Goal: Task Accomplishment & Management: Complete application form

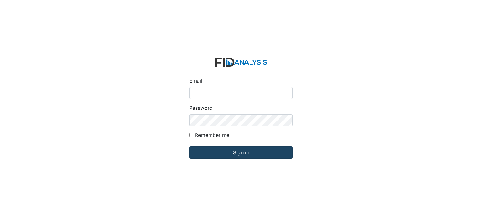
type input "[EMAIL_ADDRESS][DOMAIN_NAME]"
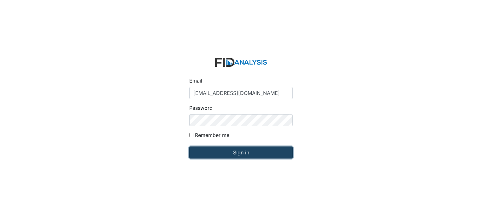
click at [242, 152] on input "Sign in" at bounding box center [241, 152] width 104 height 12
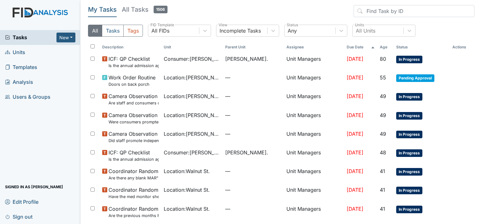
click at [21, 49] on span "Units" at bounding box center [15, 52] width 20 height 10
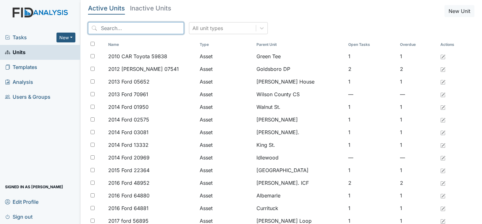
click at [107, 25] on input "search" at bounding box center [136, 28] width 96 height 12
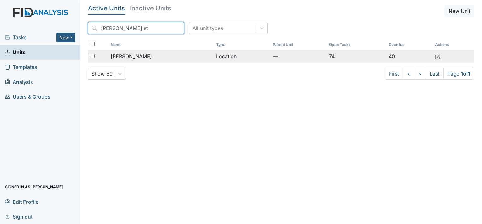
type input "William st"
click at [214, 56] on td "Location" at bounding box center [242, 56] width 57 height 13
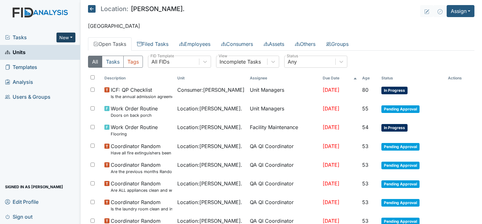
click at [71, 39] on button "New" at bounding box center [66, 38] width 19 height 10
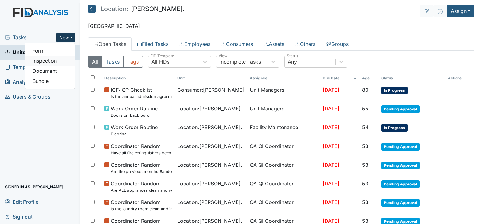
click at [61, 61] on link "Inspection" at bounding box center [50, 61] width 50 height 10
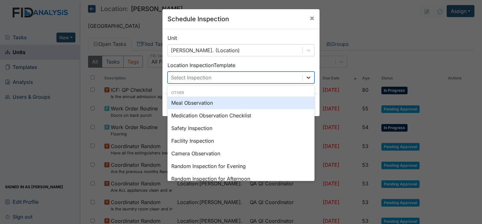
click at [307, 77] on icon at bounding box center [309, 77] width 4 height 2
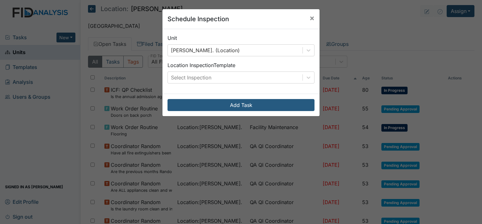
click at [276, 83] on div "Unit William St. (Location) Location Inspection Template Select Inspection" at bounding box center [241, 61] width 157 height 64
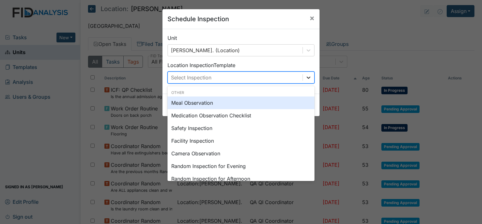
click at [306, 79] on icon at bounding box center [309, 77] width 6 height 6
click at [282, 102] on div "Meal Observation" at bounding box center [241, 102] width 147 height 13
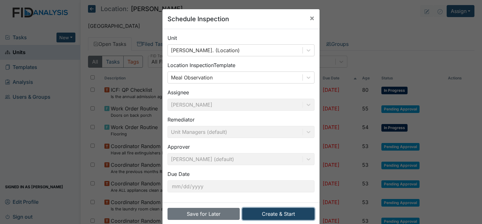
click at [294, 215] on button "Create & Start" at bounding box center [278, 213] width 72 height 12
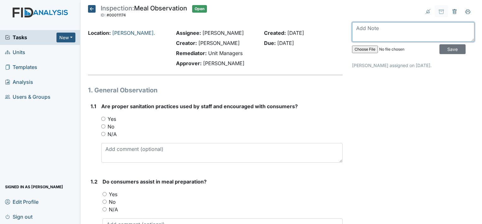
click at [380, 34] on textarea at bounding box center [413, 32] width 123 height 20
type textarea "Observed 10/2/2025"
click at [102, 118] on input "Yes" at bounding box center [103, 119] width 4 height 4
radio input "true"
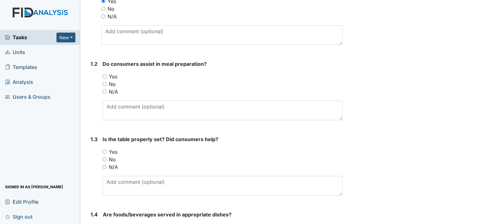
scroll to position [118, 0]
click at [104, 81] on input "No" at bounding box center [105, 83] width 4 height 4
radio input "true"
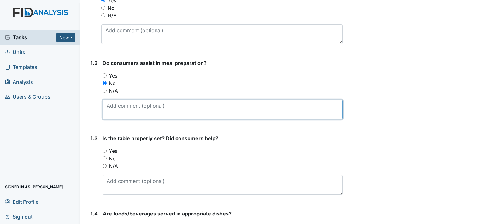
click at [121, 112] on textarea at bounding box center [223, 109] width 240 height 20
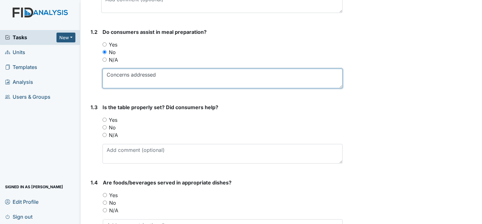
scroll to position [167, 0]
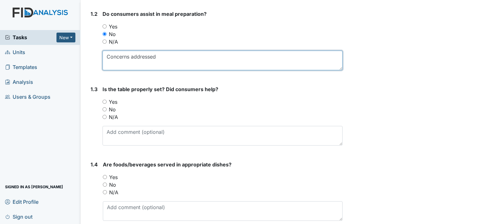
type textarea "Concerns addressed"
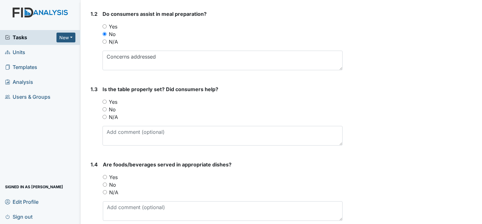
click at [105, 100] on input "Yes" at bounding box center [105, 101] width 4 height 4
radio input "true"
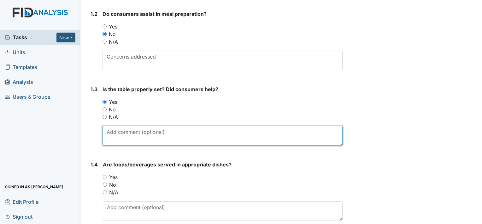
click at [121, 134] on textarea at bounding box center [223, 136] width 240 height 20
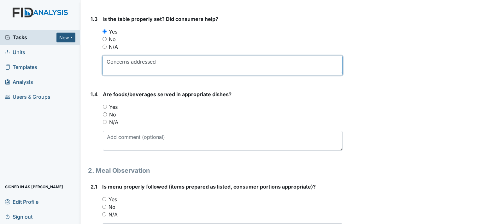
scroll to position [239, 0]
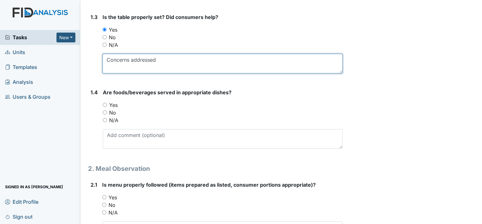
type textarea "Concerns addressed"
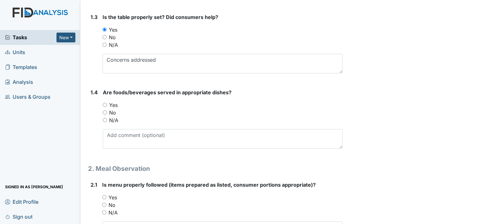
click at [103, 110] on input "No" at bounding box center [105, 112] width 4 height 4
radio input "true"
click at [104, 103] on input "Yes" at bounding box center [105, 105] width 4 height 4
radio input "true"
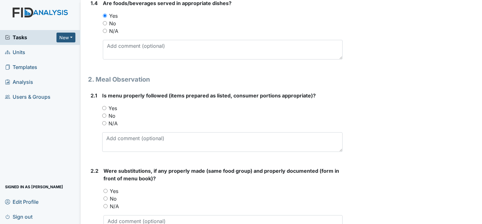
scroll to position [336, 0]
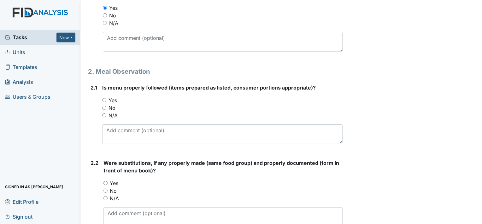
click at [104, 99] on input "Yes" at bounding box center [104, 100] width 4 height 4
radio input "true"
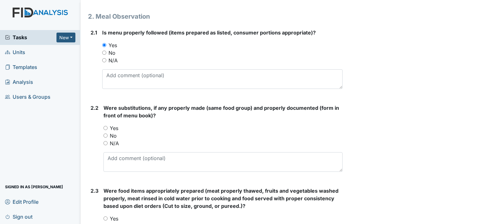
scroll to position [411, 0]
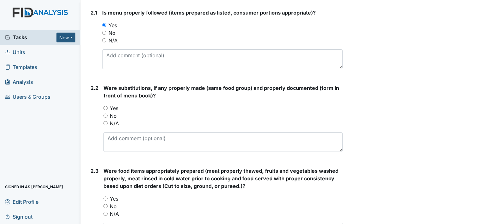
click at [105, 106] on input "Yes" at bounding box center [106, 108] width 4 height 4
radio input "true"
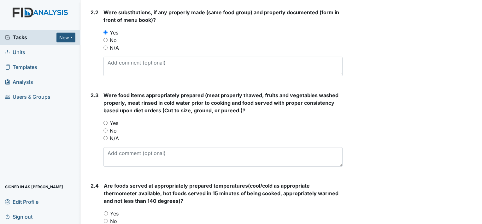
scroll to position [491, 0]
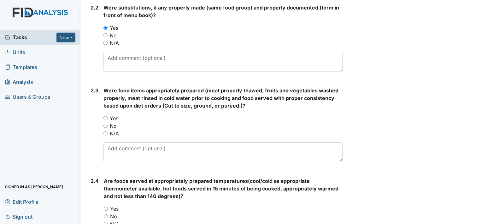
click at [105, 116] on input "Yes" at bounding box center [106, 118] width 4 height 4
radio input "true"
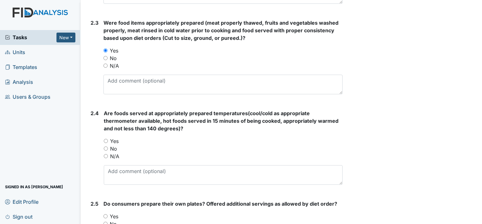
scroll to position [577, 0]
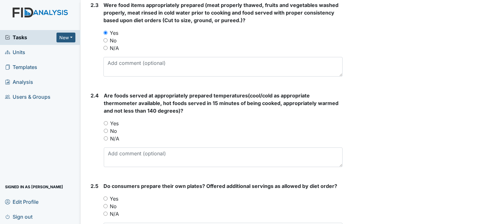
click at [106, 122] on input "Yes" at bounding box center [106, 123] width 4 height 4
radio input "true"
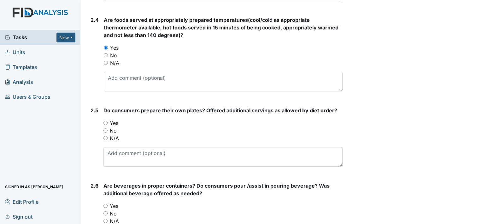
scroll to position [654, 0]
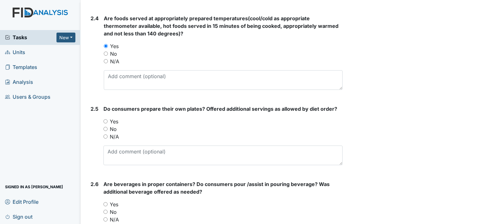
click at [106, 127] on input "No" at bounding box center [106, 129] width 4 height 4
radio input "true"
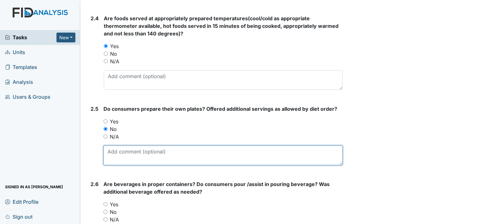
click at [124, 153] on textarea at bounding box center [223, 155] width 239 height 20
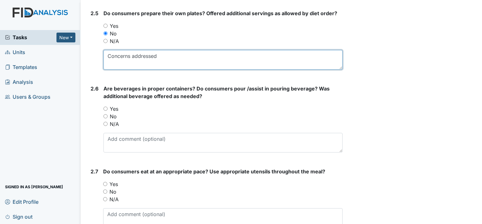
scroll to position [753, 0]
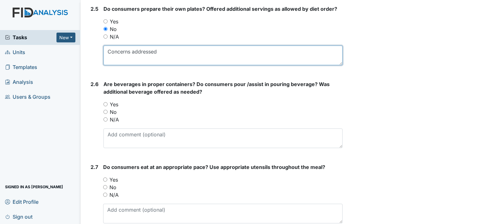
type textarea "Concerns addressed"
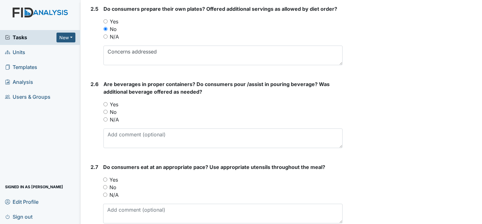
click at [104, 102] on input "Yes" at bounding box center [106, 104] width 4 height 4
radio input "true"
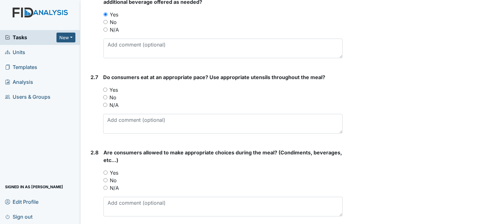
scroll to position [848, 0]
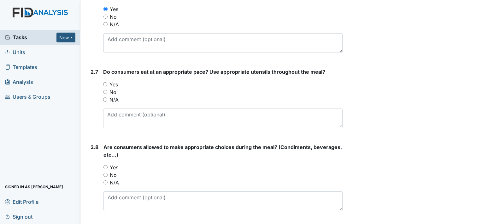
click at [103, 84] on input "Yes" at bounding box center [105, 84] width 4 height 4
radio input "true"
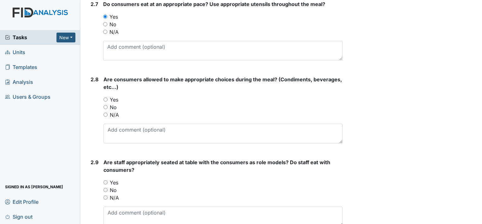
scroll to position [918, 0]
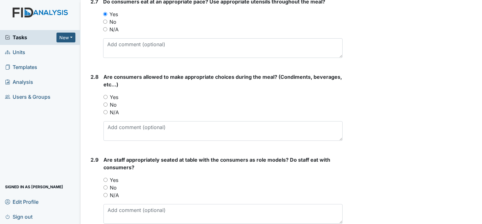
click at [105, 96] on input "Yes" at bounding box center [106, 97] width 4 height 4
radio input "true"
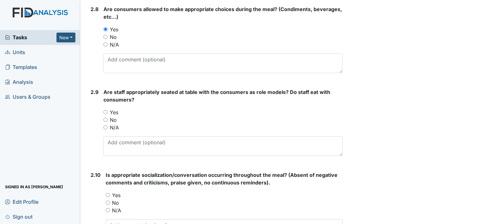
scroll to position [992, 0]
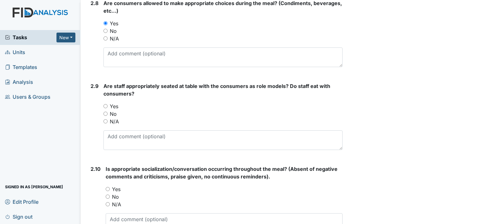
click at [107, 105] on input "Yes" at bounding box center [106, 106] width 4 height 4
radio input "true"
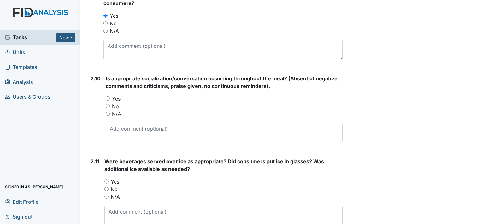
scroll to position [1086, 0]
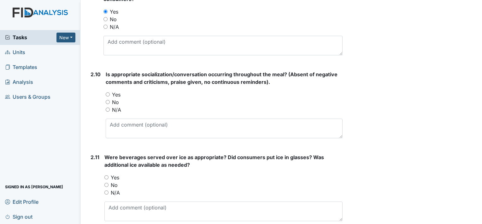
click at [108, 92] on input "Yes" at bounding box center [108, 94] width 4 height 4
radio input "true"
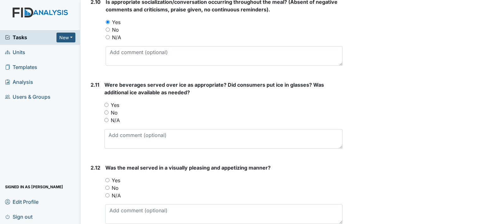
scroll to position [1161, 0]
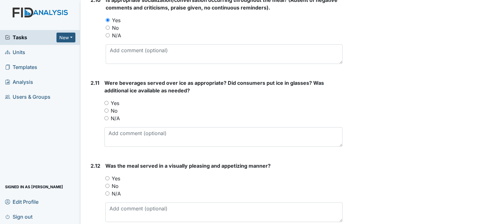
click at [106, 117] on input "N/A" at bounding box center [107, 118] width 4 height 4
radio input "true"
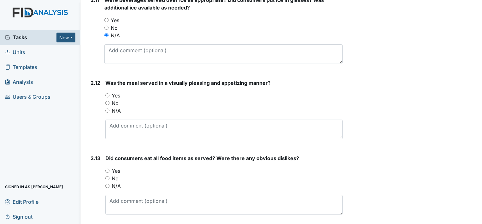
scroll to position [1247, 0]
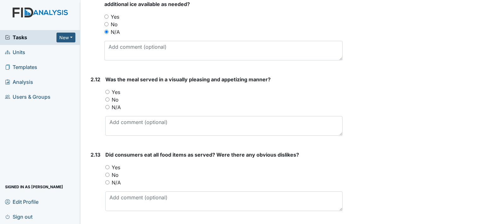
click at [106, 90] on input "Yes" at bounding box center [107, 92] width 4 height 4
radio input "true"
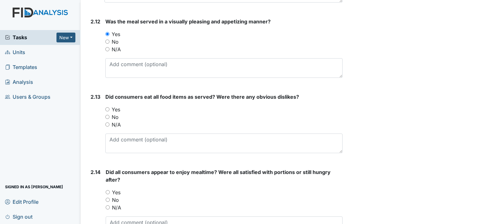
scroll to position [1305, 0]
click at [105, 106] on input "Yes" at bounding box center [107, 108] width 4 height 4
radio input "true"
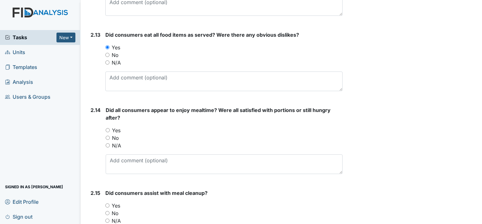
scroll to position [1367, 0]
click at [108, 128] on input "Yes" at bounding box center [108, 130] width 4 height 4
radio input "true"
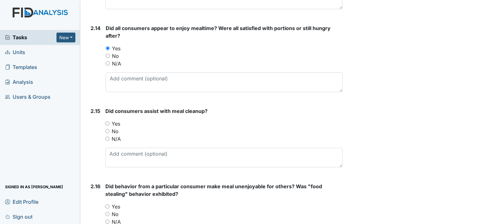
scroll to position [1450, 0]
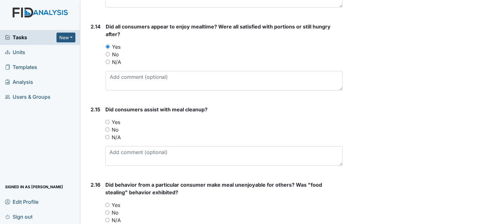
click at [108, 121] on input "Yes" at bounding box center [107, 122] width 4 height 4
radio input "true"
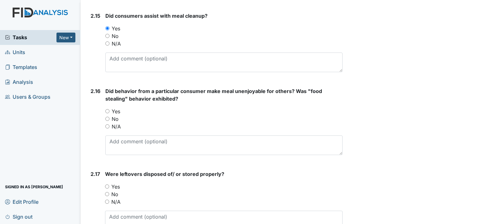
scroll to position [1546, 0]
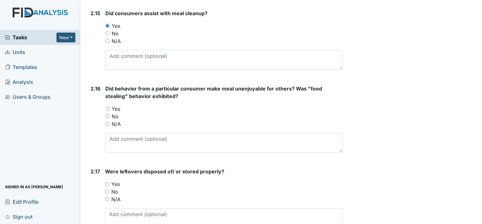
click at [107, 122] on input "N/A" at bounding box center [107, 124] width 4 height 4
radio input "true"
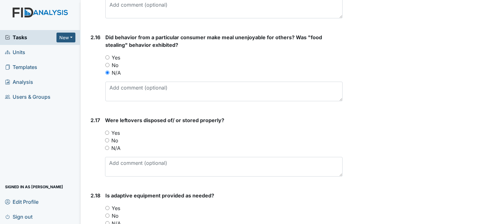
scroll to position [1599, 0]
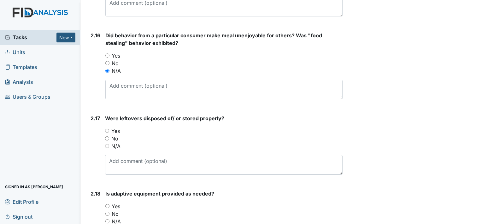
click at [107, 144] on input "N/A" at bounding box center [107, 146] width 4 height 4
radio input "true"
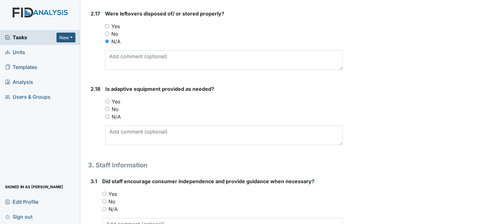
scroll to position [1708, 0]
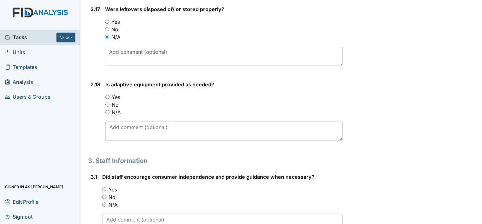
click at [107, 95] on input "Yes" at bounding box center [107, 97] width 4 height 4
radio input "true"
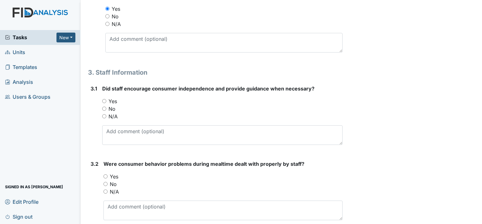
scroll to position [1796, 0]
click at [104, 99] on input "Yes" at bounding box center [104, 101] width 4 height 4
radio input "true"
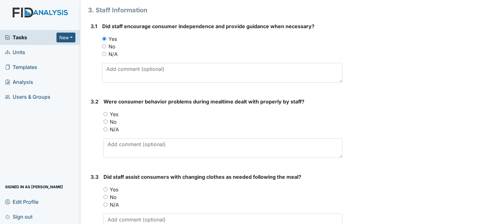
scroll to position [1860, 0]
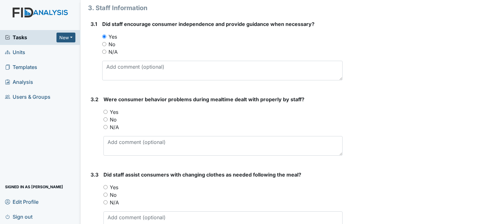
click at [106, 125] on input "N/A" at bounding box center [106, 127] width 4 height 4
radio input "true"
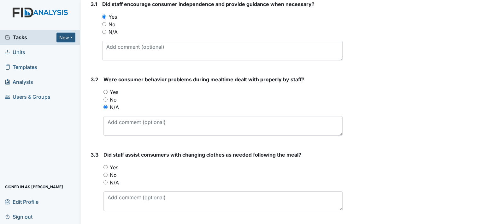
scroll to position [1896, 0]
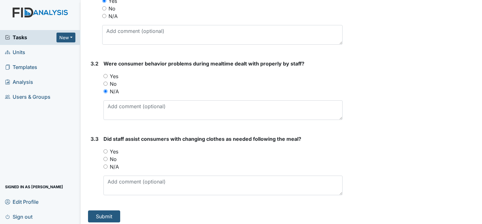
click at [105, 164] on input "N/A" at bounding box center [106, 166] width 4 height 4
radio input "true"
click at [106, 149] on input "Yes" at bounding box center [106, 151] width 4 height 4
radio input "true"
click at [100, 211] on button "Submit" at bounding box center [104, 216] width 32 height 12
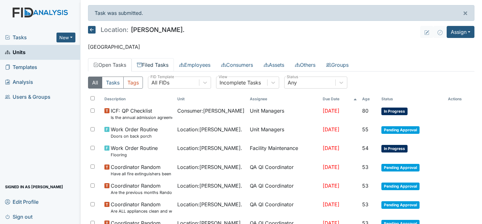
click at [164, 65] on link "Filed Tasks" at bounding box center [153, 64] width 42 height 13
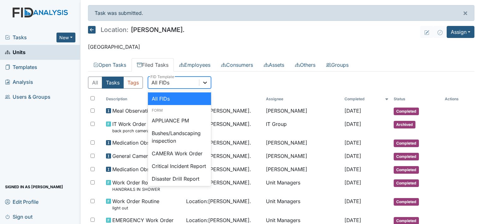
click at [209, 83] on div at bounding box center [205, 82] width 11 height 11
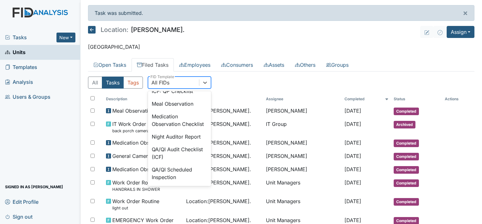
scroll to position [467, 0]
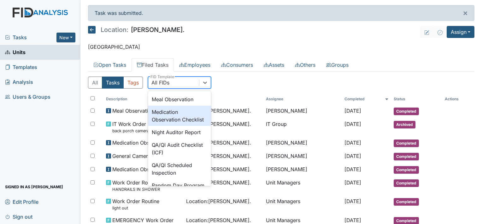
click at [162, 126] on div "Medication Observation Checklist" at bounding box center [179, 115] width 63 height 20
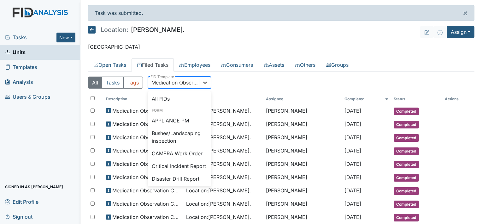
scroll to position [447, 0]
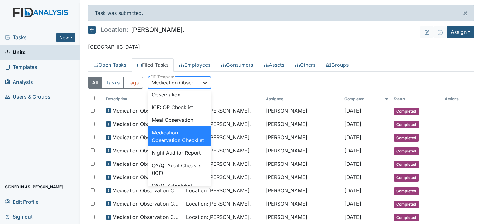
click at [205, 83] on icon at bounding box center [205, 82] width 4 height 2
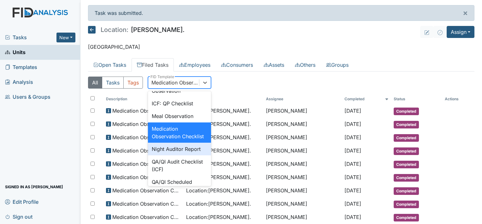
scroll to position [438, 0]
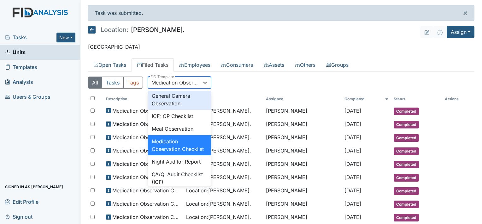
click at [181, 110] on div "General Camera Observation" at bounding box center [179, 99] width 63 height 20
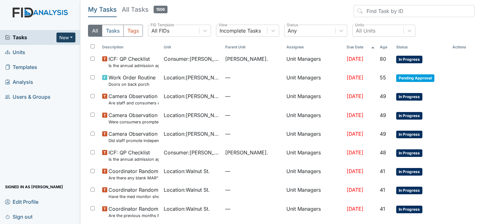
click at [72, 39] on button "New" at bounding box center [66, 38] width 19 height 10
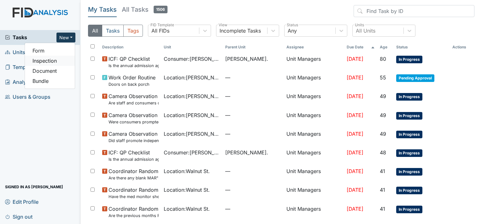
click at [54, 62] on link "Inspection" at bounding box center [50, 61] width 50 height 10
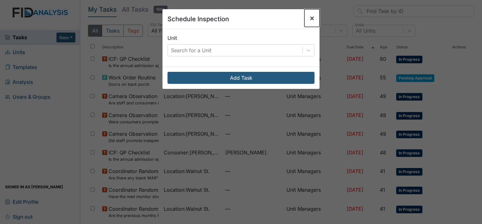
click at [310, 17] on span "×" at bounding box center [312, 17] width 5 height 9
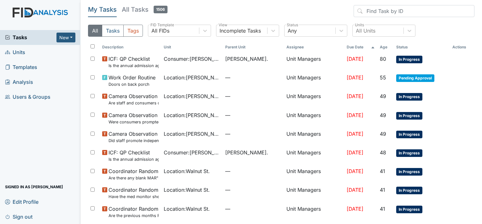
click at [19, 56] on span "Units" at bounding box center [15, 52] width 20 height 10
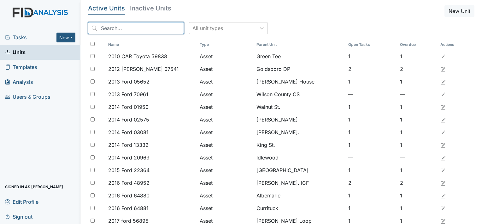
click at [100, 29] on input "search" at bounding box center [136, 28] width 96 height 12
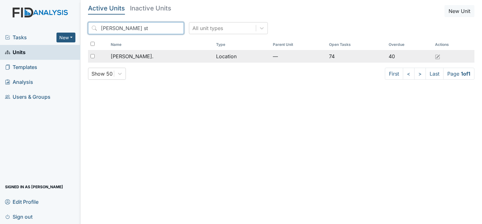
type input "[PERSON_NAME] st"
click at [143, 57] on div "[PERSON_NAME]." at bounding box center [161, 56] width 100 height 8
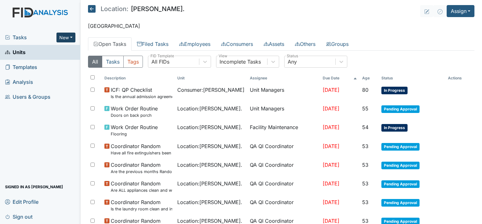
click at [73, 35] on button "New" at bounding box center [66, 38] width 19 height 10
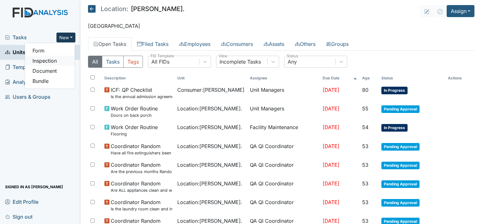
click at [61, 60] on link "Inspection" at bounding box center [50, 61] width 50 height 10
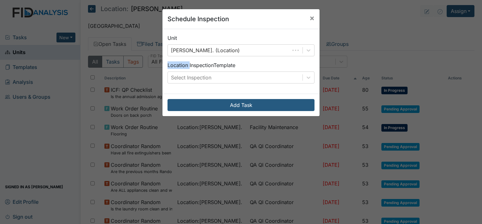
click at [61, 60] on div "Schedule Inspection × Unit William St. (Location) Location Inspection Template …" at bounding box center [241, 112] width 482 height 224
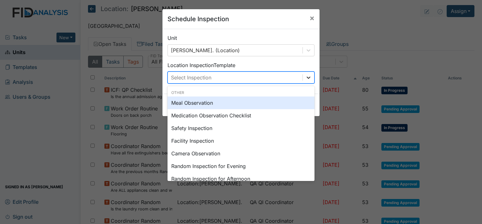
click at [308, 78] on icon at bounding box center [309, 77] width 6 height 6
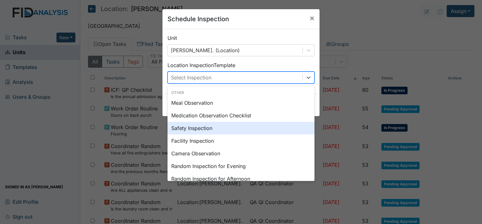
click at [275, 126] on div "Safety Inspection" at bounding box center [241, 128] width 147 height 13
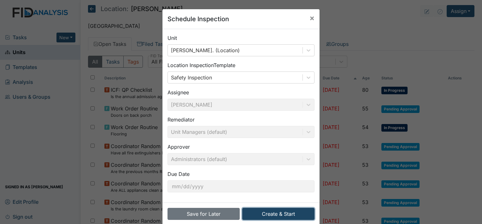
click at [287, 212] on button "Create & Start" at bounding box center [278, 213] width 72 height 12
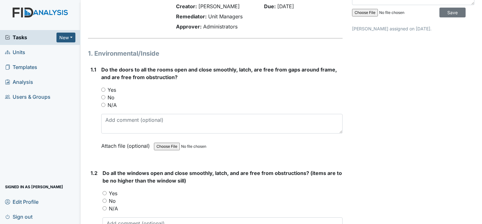
scroll to position [39, 0]
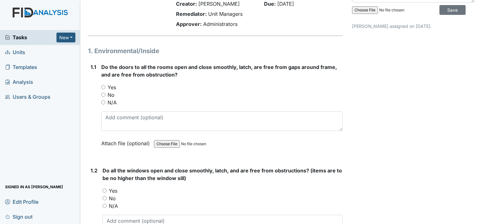
click at [104, 94] on input "No" at bounding box center [103, 95] width 4 height 4
radio input "true"
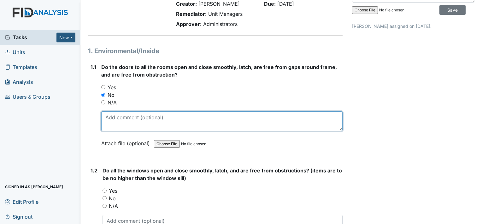
click at [113, 115] on textarea at bounding box center [222, 121] width 242 height 20
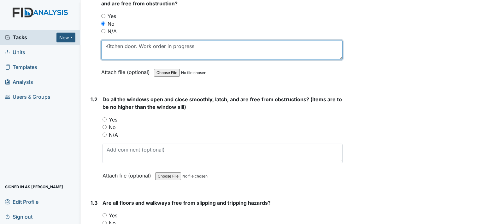
scroll to position [116, 0]
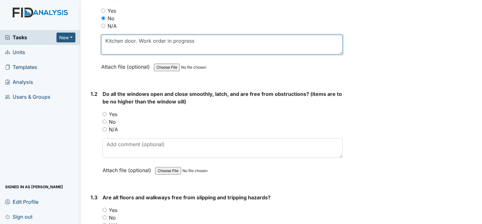
type textarea "Kitchen door. Work order in progress"
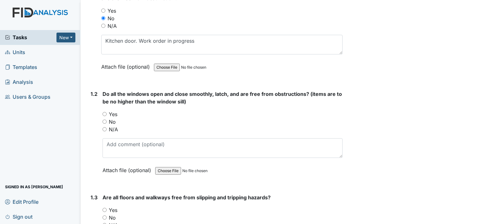
click at [105, 112] on input "Yes" at bounding box center [105, 114] width 4 height 4
radio input "true"
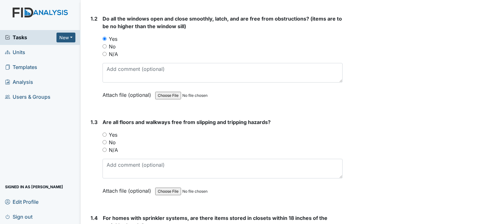
scroll to position [191, 0]
click at [105, 134] on input "Yes" at bounding box center [105, 134] width 4 height 4
radio input "true"
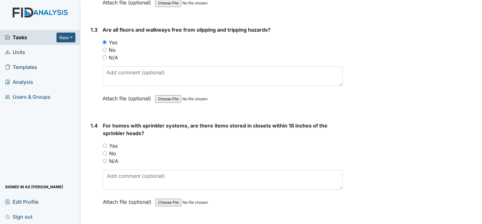
scroll to position [284, 0]
click at [106, 143] on input "Yes" at bounding box center [105, 145] width 4 height 4
radio input "true"
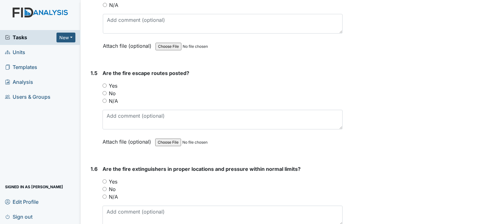
scroll to position [439, 0]
click at [106, 90] on input "No" at bounding box center [105, 92] width 4 height 4
radio input "true"
click at [105, 83] on input "Yes" at bounding box center [105, 85] width 4 height 4
radio input "true"
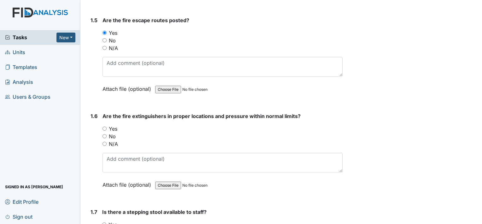
scroll to position [494, 0]
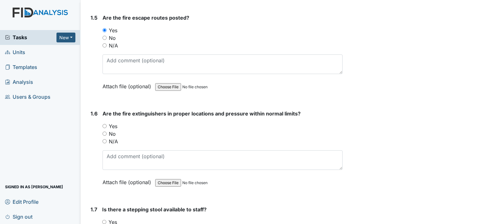
click at [106, 126] on input "Yes" at bounding box center [105, 126] width 4 height 4
radio input "true"
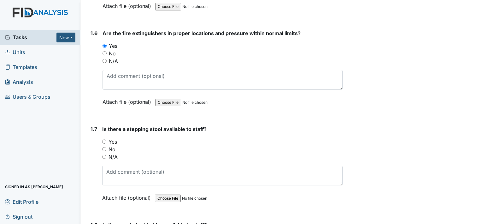
scroll to position [577, 0]
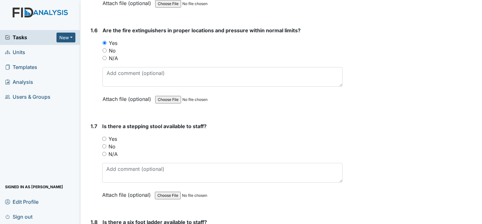
click at [103, 137] on input "Yes" at bounding box center [104, 138] width 4 height 4
radio input "true"
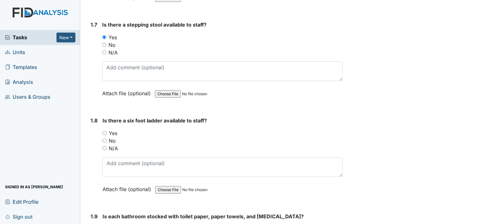
scroll to position [686, 0]
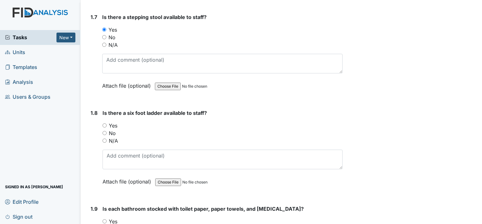
click at [104, 139] on input "N/A" at bounding box center [105, 140] width 4 height 4
radio input "true"
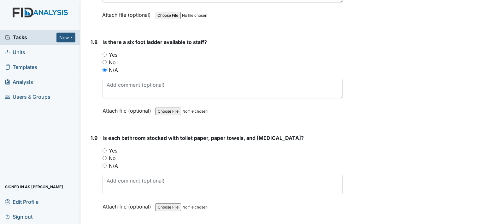
scroll to position [764, 0]
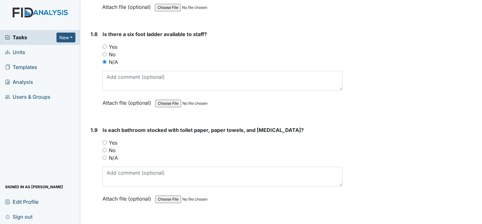
click at [105, 140] on input "Yes" at bounding box center [105, 142] width 4 height 4
radio input "true"
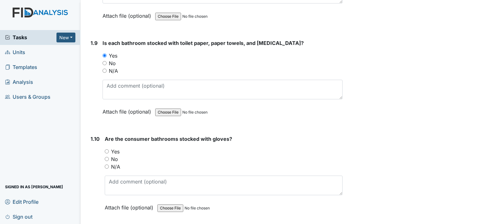
scroll to position [858, 0]
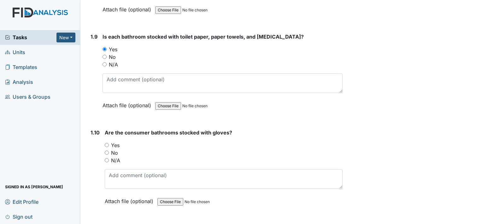
click at [107, 150] on input "No" at bounding box center [107, 152] width 4 height 4
radio input "true"
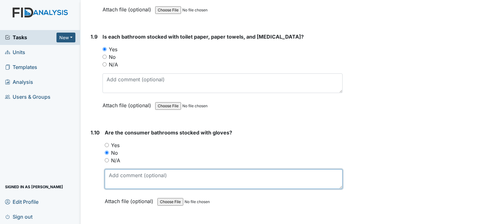
click at [117, 171] on textarea at bounding box center [224, 179] width 238 height 20
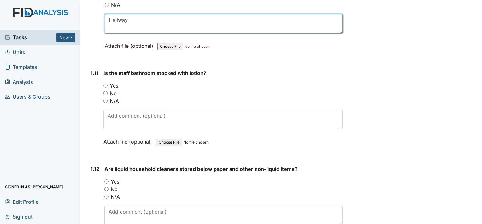
scroll to position [1014, 0]
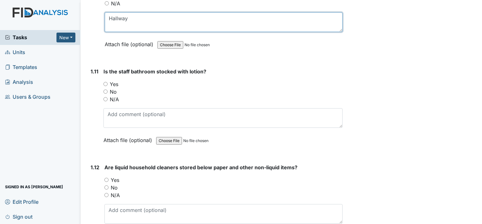
type textarea "Hallway"
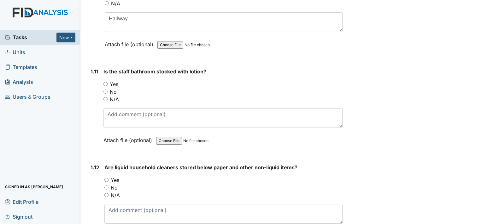
click at [105, 89] on input "No" at bounding box center [106, 91] width 4 height 4
radio input "true"
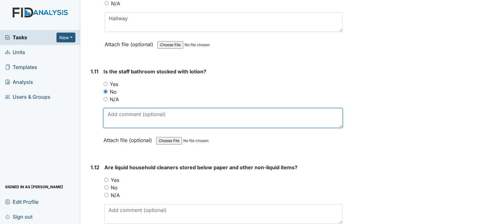
click at [119, 124] on textarea at bounding box center [223, 118] width 239 height 20
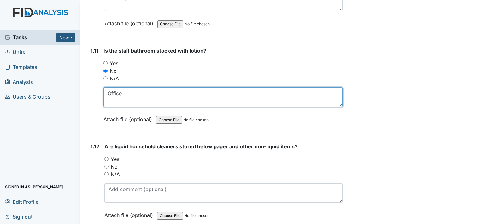
scroll to position [1057, 0]
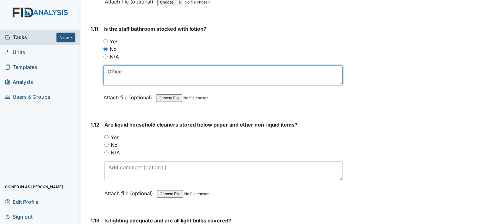
type textarea "Office"
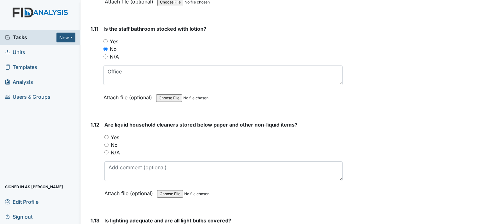
click at [106, 135] on input "Yes" at bounding box center [107, 137] width 4 height 4
radio input "true"
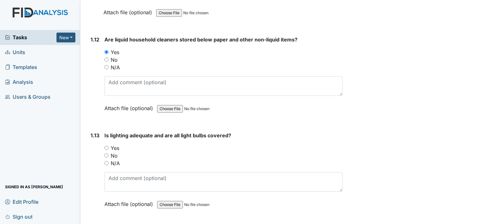
scroll to position [1146, 0]
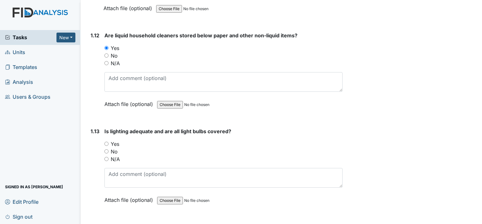
click at [106, 141] on input "Yes" at bounding box center [107, 143] width 4 height 4
radio input "true"
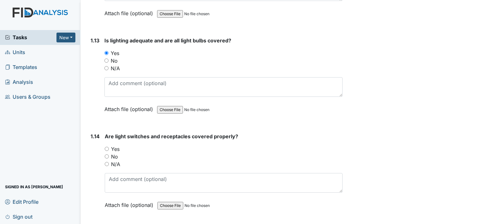
scroll to position [1237, 0]
click at [107, 146] on input "Yes" at bounding box center [107, 148] width 4 height 4
radio input "true"
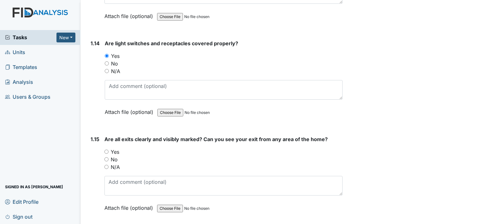
scroll to position [1331, 0]
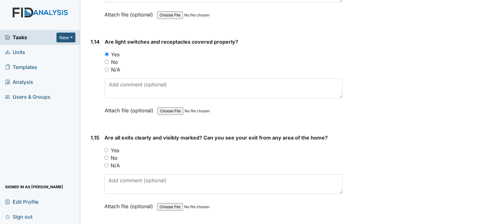
click at [107, 148] on input "Yes" at bounding box center [107, 150] width 4 height 4
radio input "true"
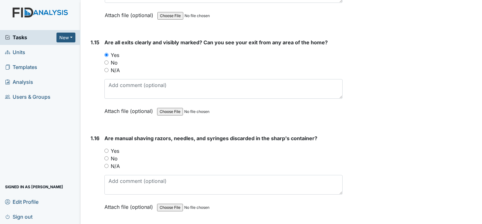
scroll to position [1432, 0]
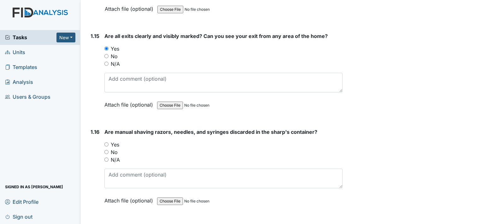
click at [108, 157] on input "N/A" at bounding box center [107, 159] width 4 height 4
radio input "true"
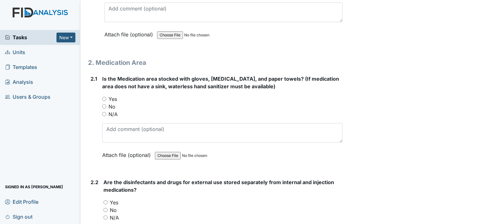
scroll to position [1607, 0]
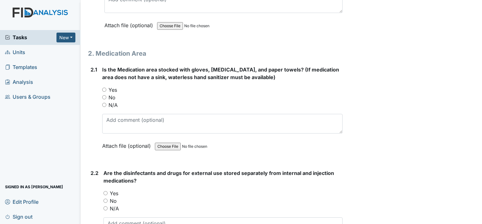
click at [104, 87] on input "Yes" at bounding box center [104, 89] width 4 height 4
radio input "true"
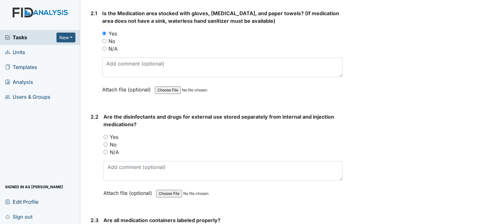
scroll to position [1663, 0]
click at [106, 135] on input "Yes" at bounding box center [106, 137] width 4 height 4
radio input "true"
click at [105, 150] on input "N/A" at bounding box center [106, 152] width 4 height 4
radio input "true"
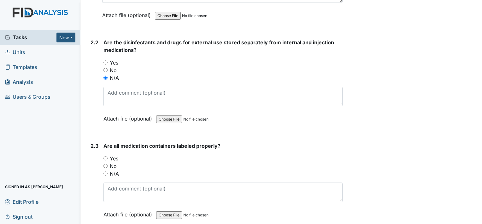
scroll to position [1739, 0]
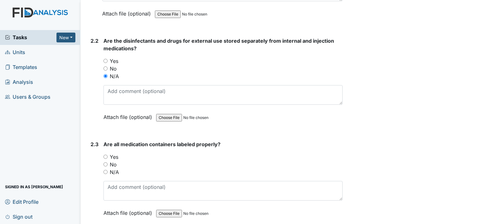
click at [106, 154] on input "Yes" at bounding box center [106, 156] width 4 height 4
radio input "true"
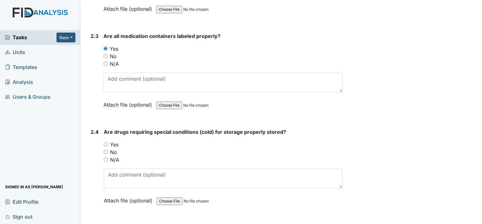
scroll to position [1852, 0]
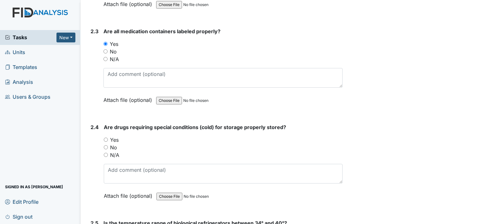
click at [107, 152] on input "N/A" at bounding box center [106, 154] width 4 height 4
radio input "true"
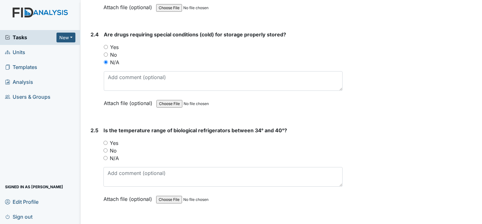
scroll to position [1945, 0]
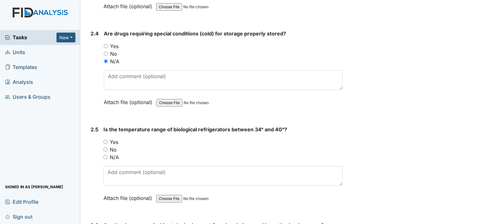
click at [106, 140] on input "Yes" at bounding box center [106, 142] width 4 height 4
radio input "true"
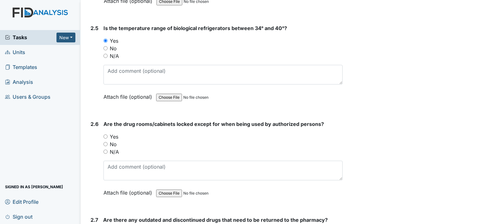
scroll to position [2047, 0]
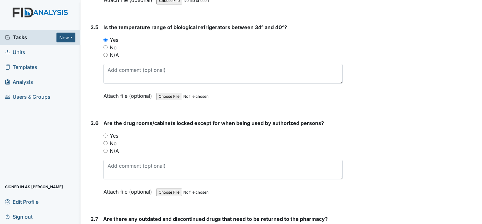
click at [105, 133] on input "Yes" at bounding box center [106, 135] width 4 height 4
radio input "true"
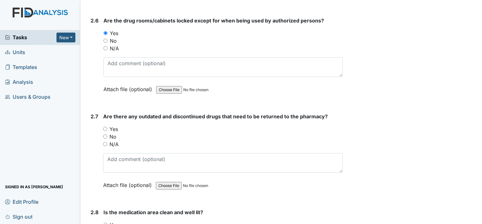
scroll to position [2155, 0]
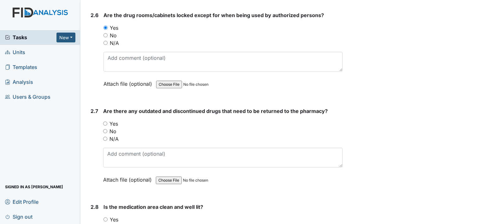
click at [105, 129] on input "No" at bounding box center [105, 131] width 4 height 4
radio input "true"
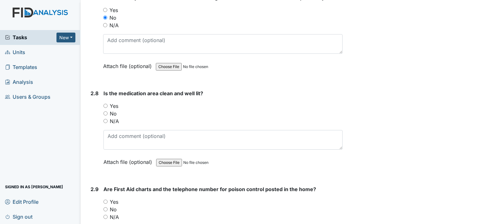
scroll to position [2272, 0]
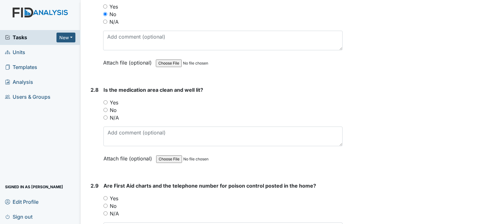
click at [105, 100] on input "Yes" at bounding box center [106, 102] width 4 height 4
radio input "true"
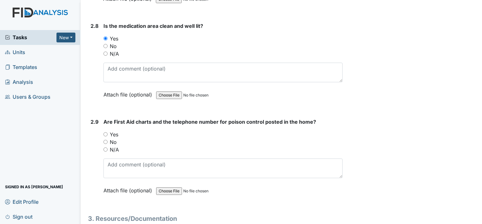
click at [106, 132] on input "Yes" at bounding box center [106, 134] width 4 height 4
radio input "true"
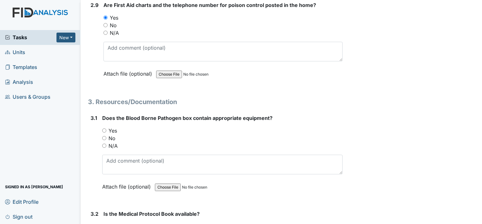
scroll to position [2456, 0]
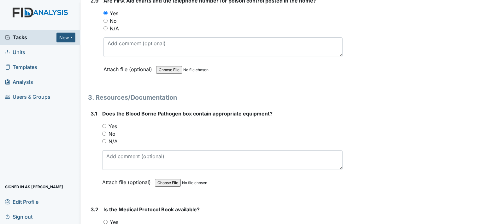
click at [105, 124] on input "Yes" at bounding box center [104, 126] width 4 height 4
radio input "true"
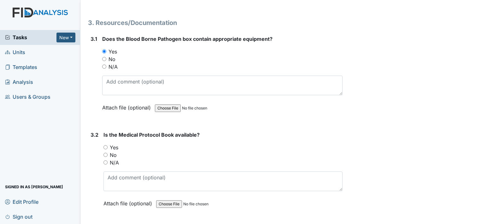
scroll to position [2531, 0]
click at [105, 145] on input "Yes" at bounding box center [106, 147] width 4 height 4
radio input "true"
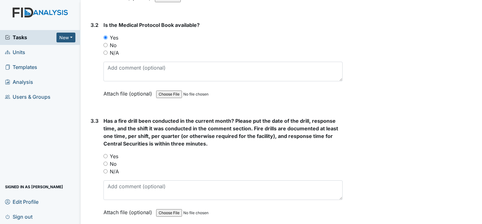
scroll to position [2643, 0]
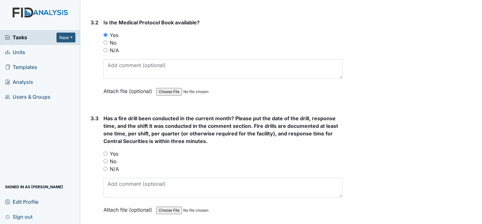
click at [106, 151] on input "Yes" at bounding box center [106, 153] width 4 height 4
radio input "true"
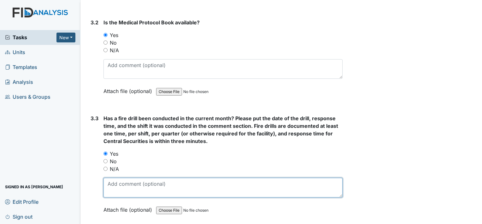
click at [121, 178] on textarea at bounding box center [223, 187] width 239 height 20
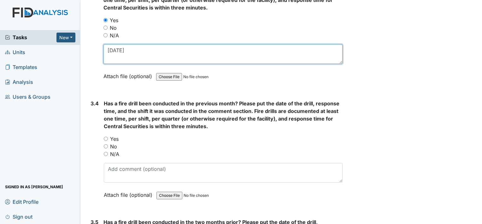
scroll to position [2785, 0]
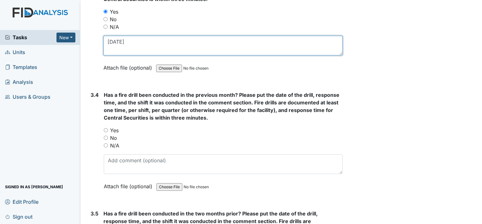
type textarea "10/07/2025"
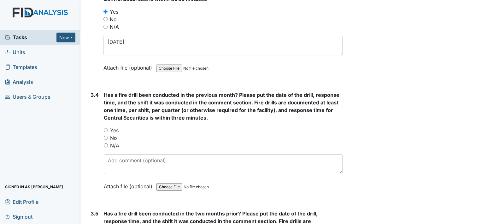
click at [106, 128] on input "Yes" at bounding box center [106, 130] width 4 height 4
radio input "true"
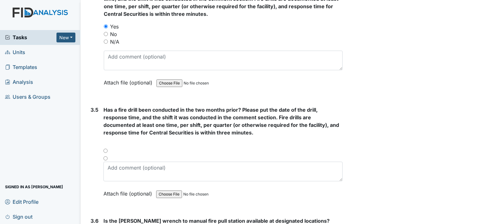
scroll to position [2894, 0]
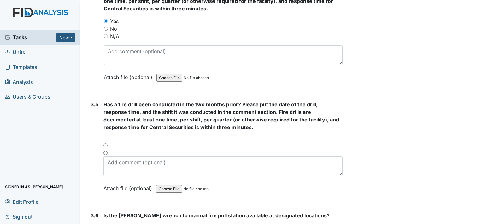
click at [106, 143] on div at bounding box center [223, 147] width 239 height 8
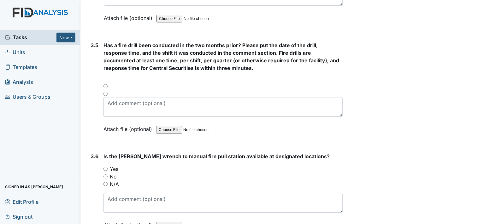
scroll to position [2953, 0]
click at [107, 84] on div at bounding box center [223, 88] width 239 height 8
click at [105, 84] on div at bounding box center [223, 88] width 239 height 8
click at [107, 92] on input "radio" at bounding box center [106, 94] width 4 height 4
radio input "true"
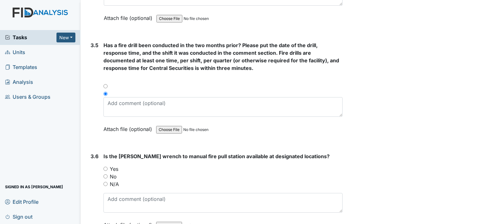
click at [105, 84] on input "radio" at bounding box center [106, 86] width 4 height 4
radio input "true"
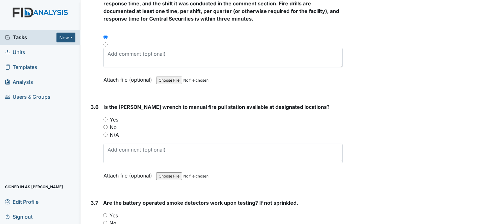
scroll to position [3006, 0]
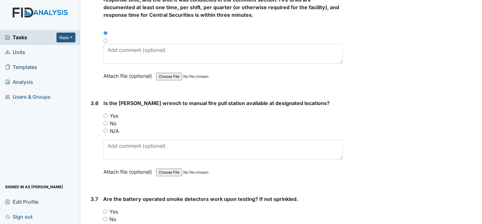
click at [106, 129] on input "N/A" at bounding box center [106, 131] width 4 height 4
radio input "true"
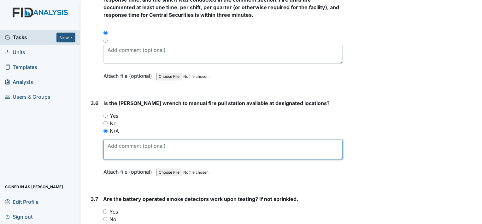
click at [116, 140] on textarea at bounding box center [223, 150] width 239 height 20
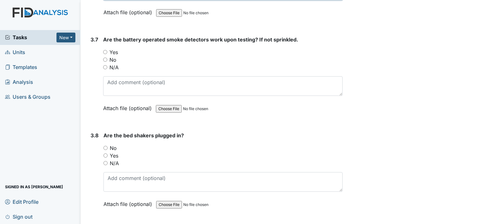
scroll to position [3166, 0]
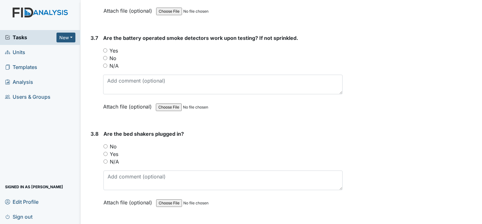
type textarea "key"
click at [106, 152] on input "Yes" at bounding box center [106, 154] width 4 height 4
radio input "true"
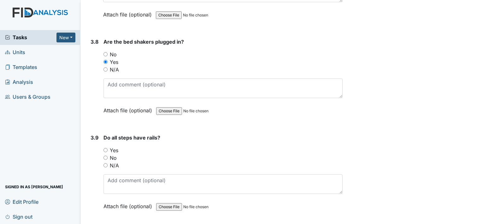
scroll to position [3260, 0]
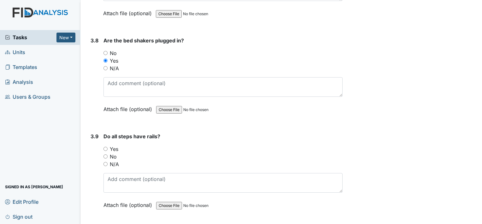
click at [106, 146] on input "Yes" at bounding box center [106, 148] width 4 height 4
radio input "true"
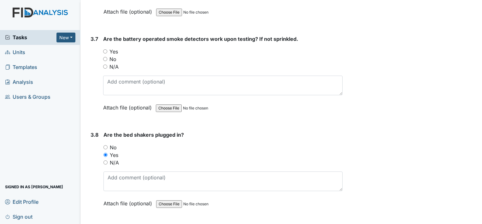
scroll to position [3159, 0]
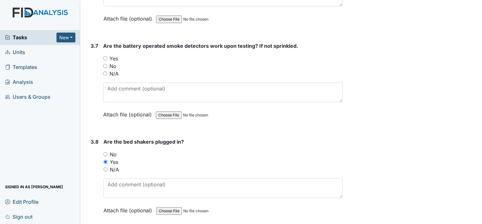
click at [106, 71] on input "N/A" at bounding box center [105, 73] width 4 height 4
radio input "true"
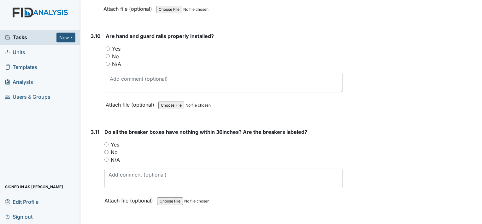
scroll to position [3456, 0]
click at [113, 45] on label "Yes" at bounding box center [116, 49] width 9 height 8
click at [110, 46] on input "Yes" at bounding box center [108, 48] width 4 height 4
radio input "true"
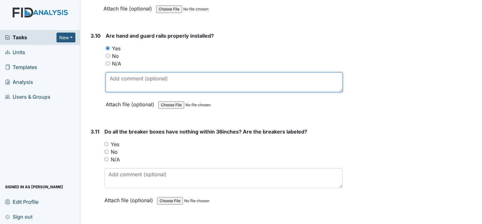
click at [118, 72] on textarea at bounding box center [224, 82] width 237 height 20
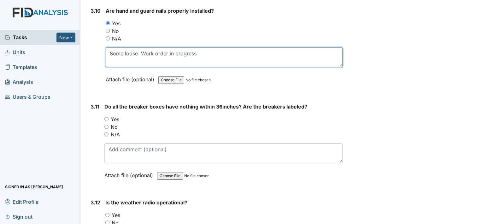
scroll to position [3482, 0]
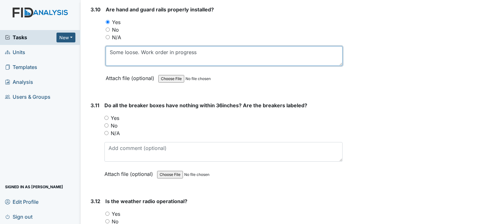
type textarea "Some loose. Work order in progress"
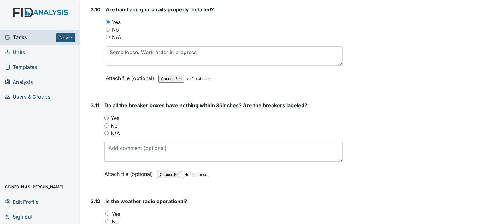
click at [108, 116] on input "Yes" at bounding box center [107, 118] width 4 height 4
radio input "true"
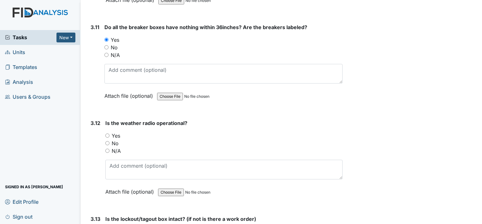
scroll to position [3561, 0]
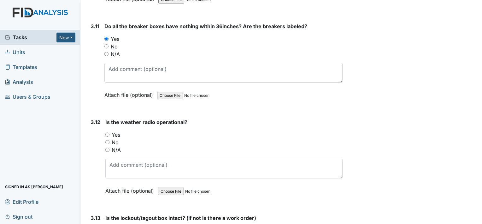
click at [106, 132] on input "Yes" at bounding box center [107, 134] width 4 height 4
radio input "true"
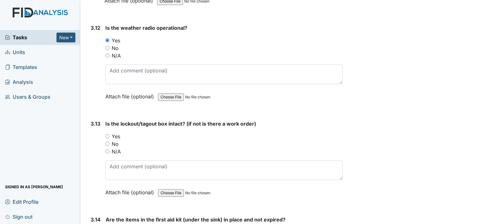
scroll to position [3657, 0]
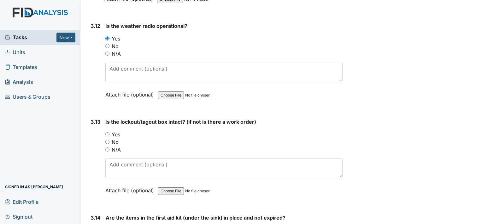
click at [108, 132] on input "Yes" at bounding box center [107, 134] width 4 height 4
radio input "true"
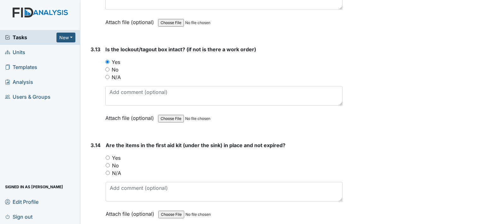
scroll to position [3732, 0]
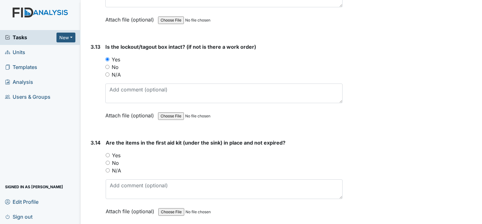
click at [107, 153] on input "Yes" at bounding box center [108, 155] width 4 height 4
radio input "true"
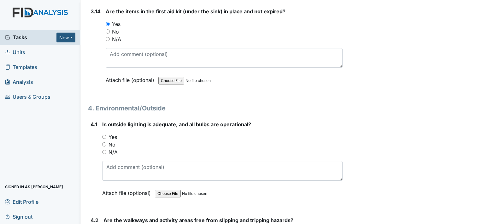
scroll to position [3863, 0]
click at [105, 134] on input "Yes" at bounding box center [104, 136] width 4 height 4
radio input "true"
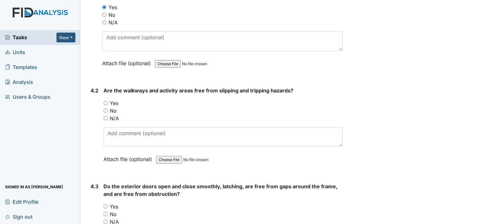
scroll to position [3993, 0]
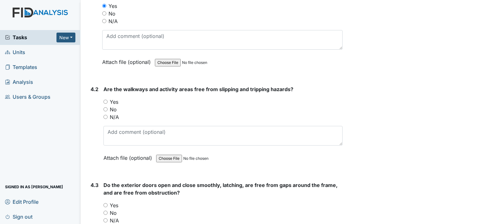
click at [104, 99] on input "Yes" at bounding box center [106, 101] width 4 height 4
radio input "true"
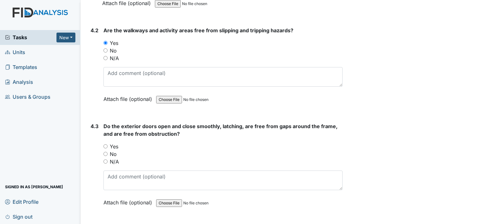
scroll to position [4053, 0]
click at [105, 151] on input "No" at bounding box center [106, 153] width 4 height 4
radio input "true"
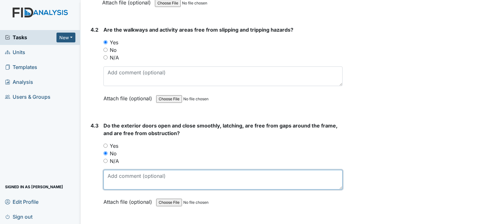
click at [116, 170] on textarea at bounding box center [223, 180] width 239 height 20
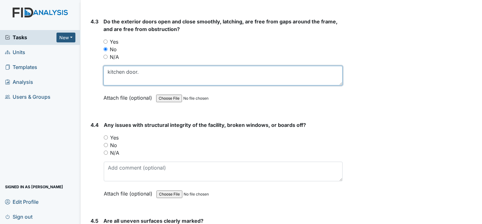
scroll to position [4159, 0]
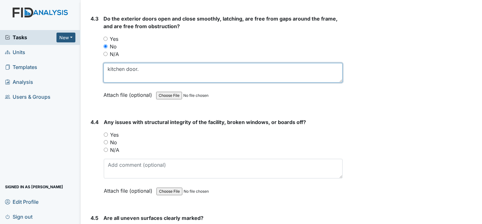
type textarea "kitchen door."
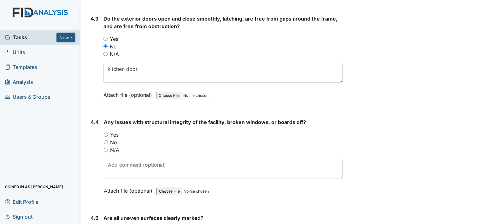
click at [106, 140] on input "No" at bounding box center [106, 142] width 4 height 4
radio input "true"
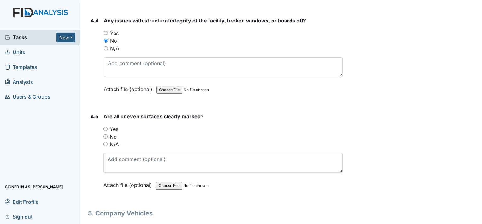
scroll to position [4273, 0]
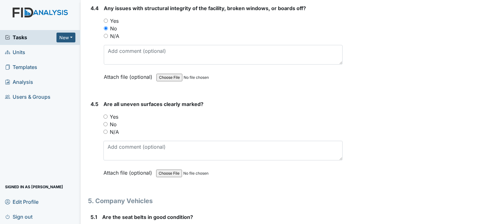
click at [105, 129] on input "N/A" at bounding box center [106, 131] width 4 height 4
radio input "true"
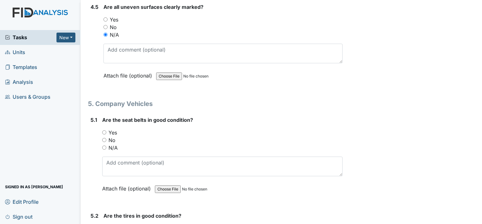
scroll to position [4372, 0]
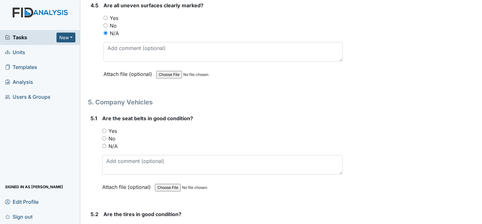
click at [104, 129] on input "Yes" at bounding box center [104, 131] width 4 height 4
radio input "true"
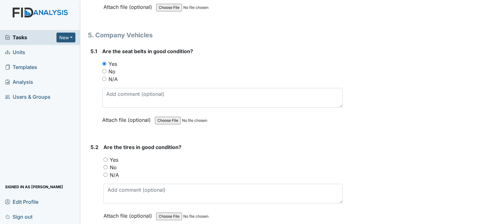
scroll to position [4439, 0]
click at [105, 157] on input "Yes" at bounding box center [106, 159] width 4 height 4
radio input "true"
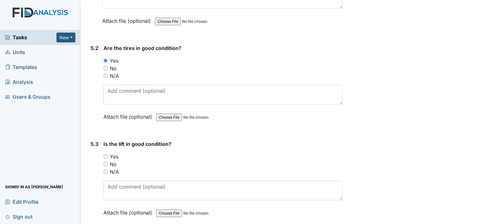
scroll to position [4540, 0]
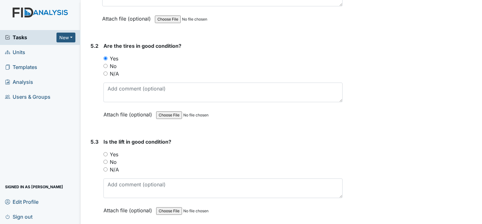
click at [105, 167] on input "N/A" at bounding box center [106, 169] width 4 height 4
radio input "true"
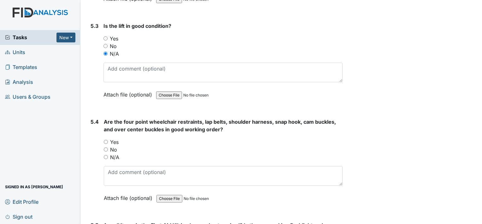
scroll to position [4656, 0]
click at [105, 154] on input "N/A" at bounding box center [106, 156] width 4 height 4
radio input "true"
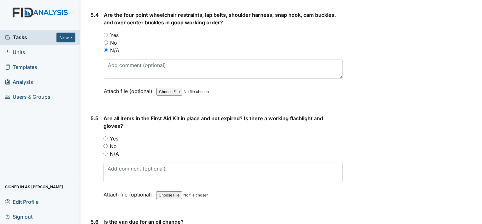
scroll to position [4769, 0]
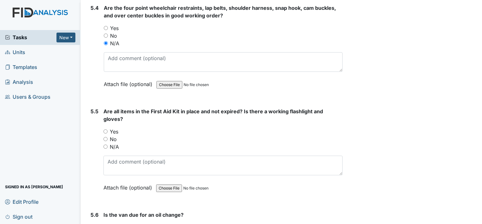
click at [104, 129] on input "Yes" at bounding box center [106, 131] width 4 height 4
radio input "true"
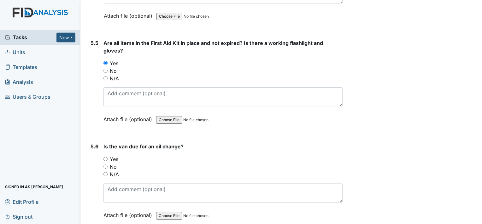
scroll to position [4840, 0]
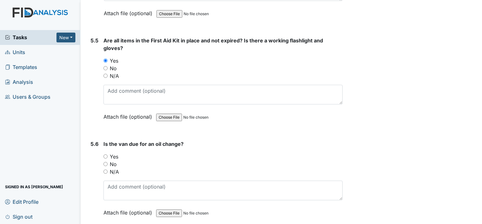
click at [105, 162] on input "No" at bounding box center [106, 164] width 4 height 4
radio input "true"
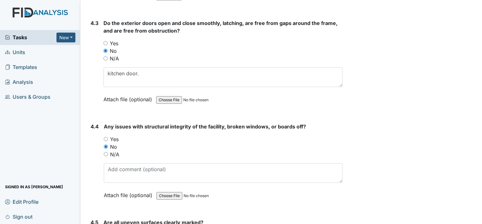
scroll to position [4155, 0]
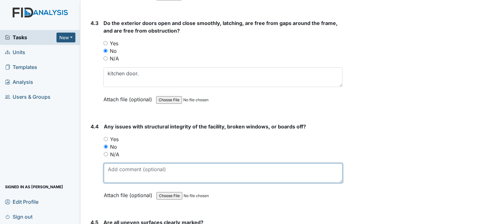
click at [126, 163] on textarea at bounding box center [223, 173] width 239 height 20
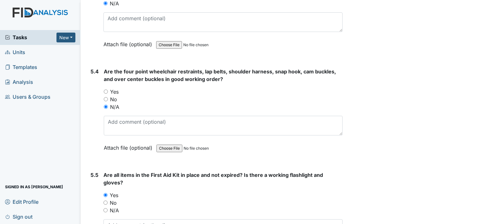
scroll to position [4852, 0]
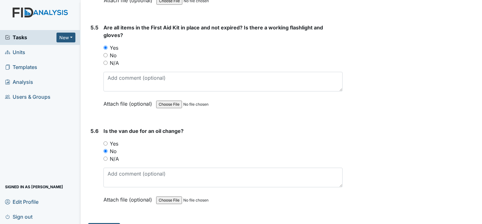
type textarea "crawl space open, hole in floor/wall . Window temporarily fixed"
